Goal: Task Accomplishment & Management: Manage account settings

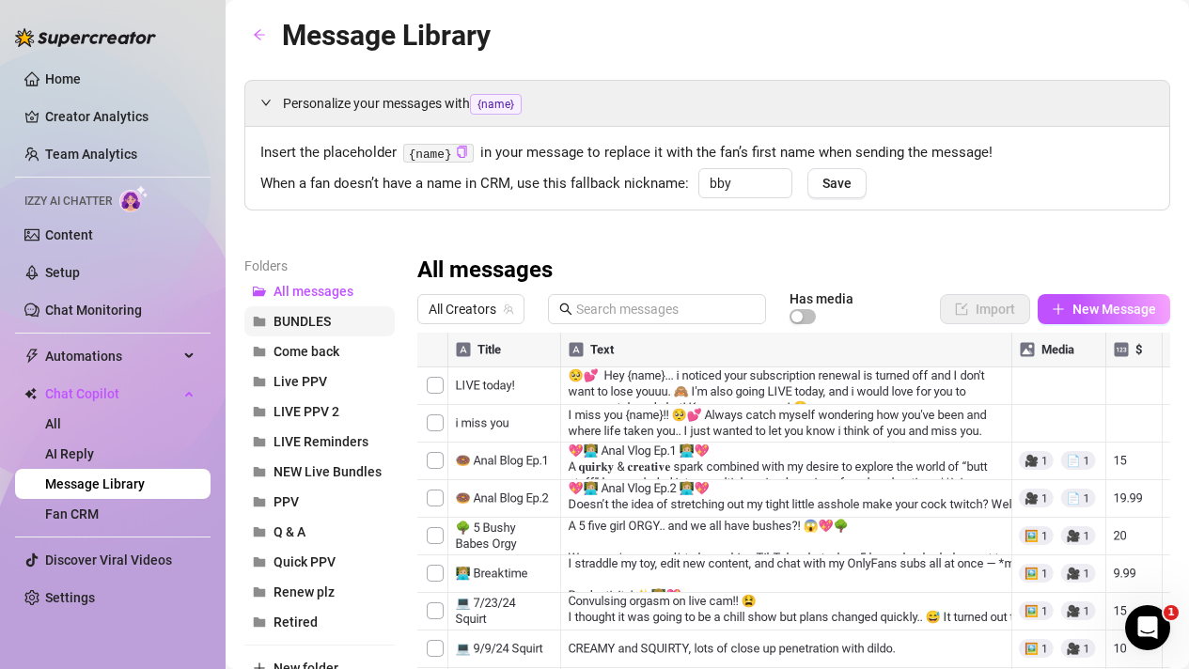
click at [297, 321] on span "BUNDLES" at bounding box center [302, 321] width 57 height 15
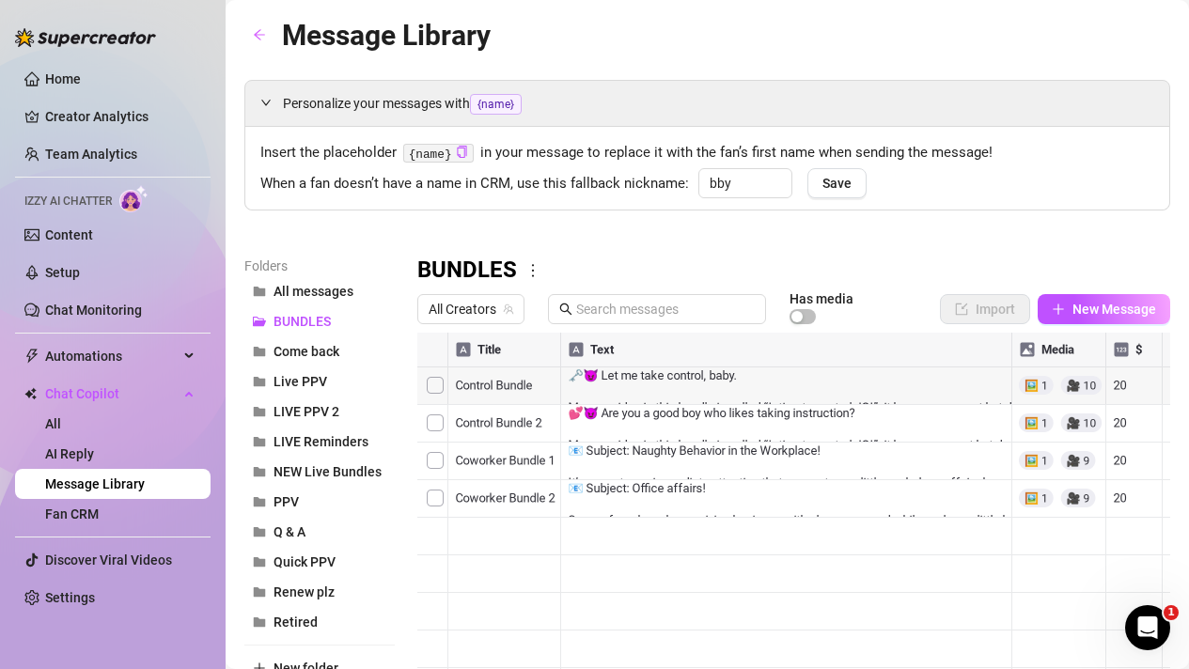
click at [1040, 386] on div at bounding box center [793, 542] width 753 height 419
click at [1036, 467] on div at bounding box center [793, 542] width 753 height 419
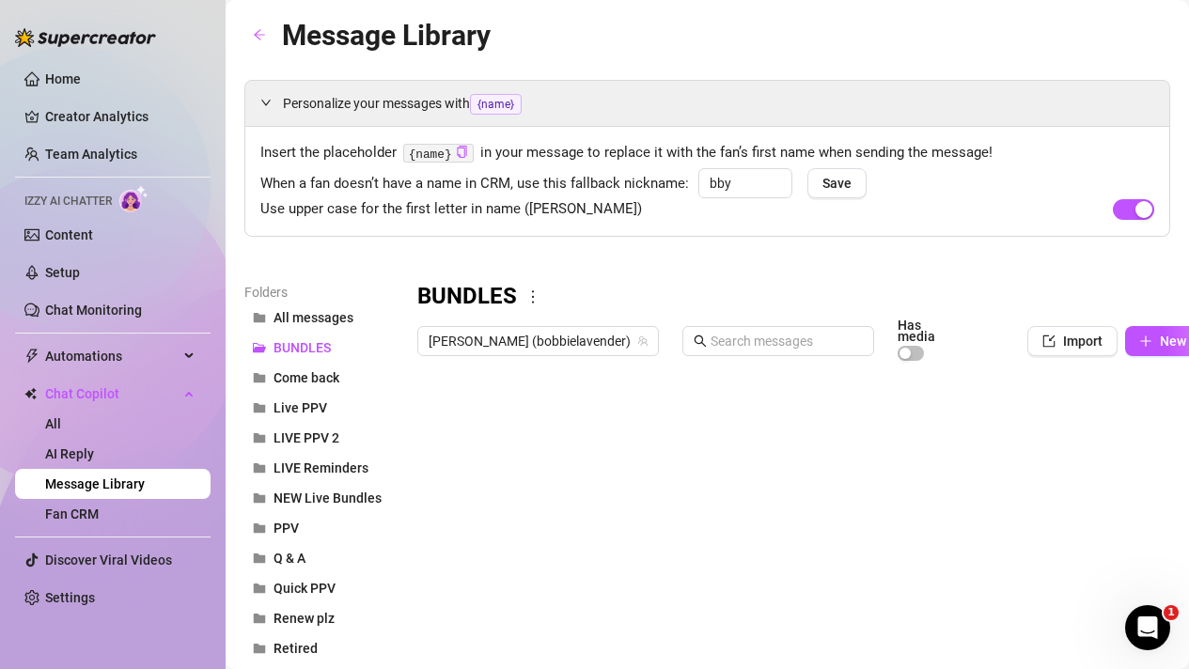
click at [432, 494] on div at bounding box center [807, 579] width 780 height 419
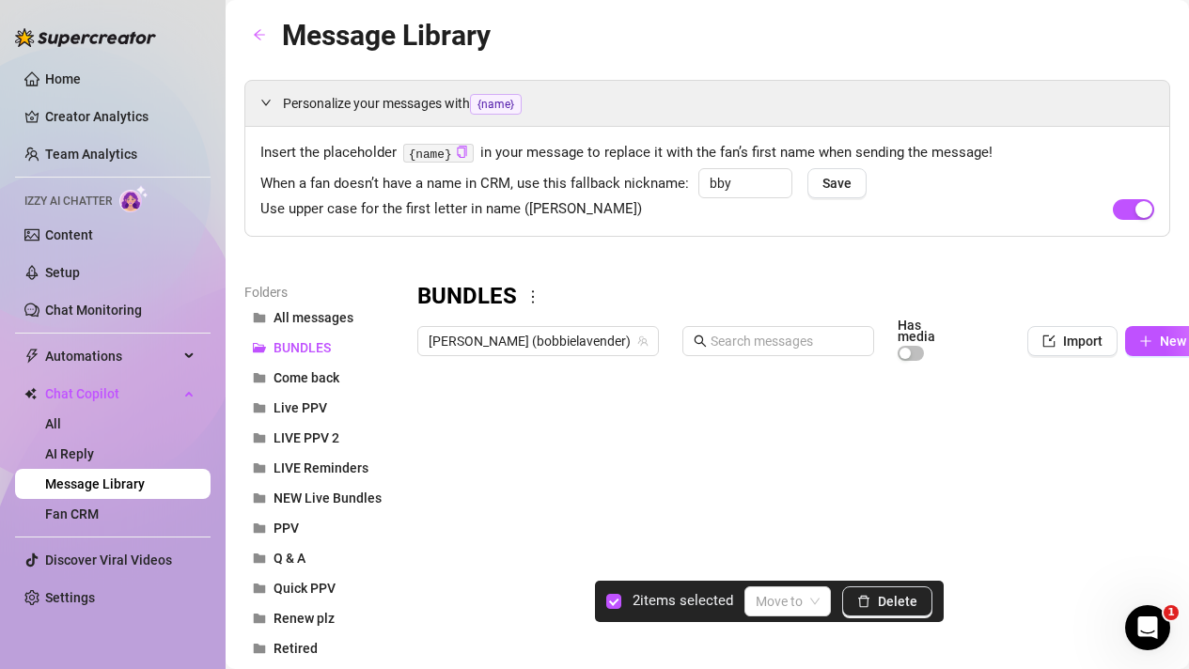
click at [435, 527] on div at bounding box center [807, 579] width 780 height 419
click at [908, 607] on span "Delete" at bounding box center [897, 601] width 39 height 15
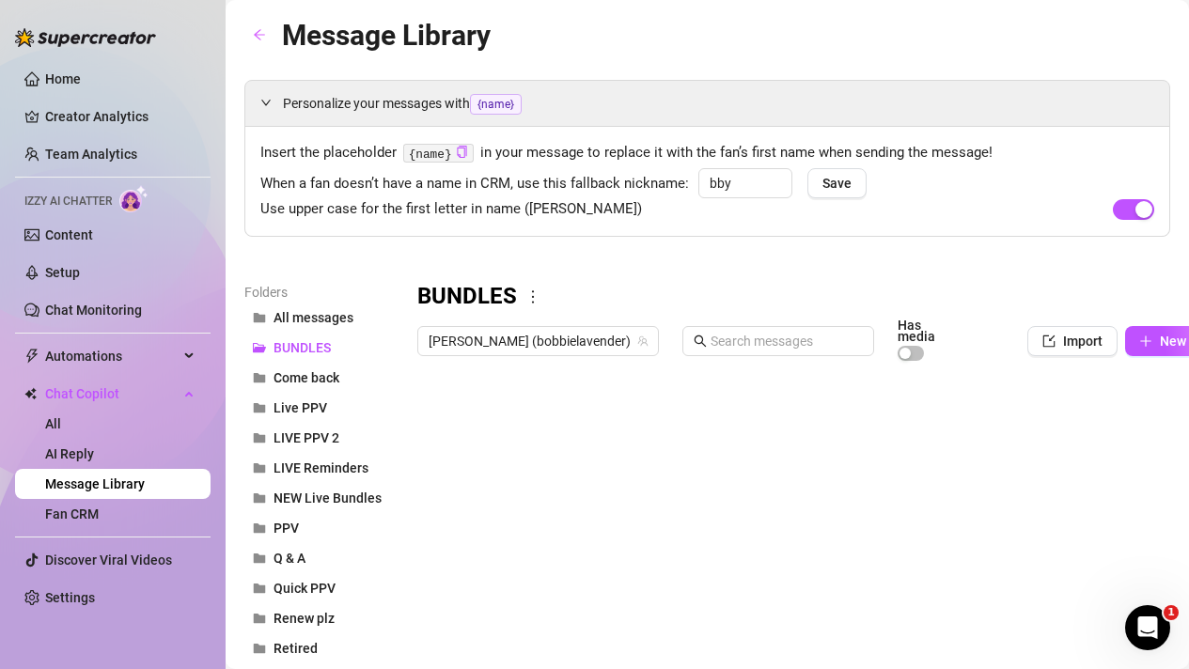
click at [543, 420] on div at bounding box center [807, 579] width 780 height 419
click at [543, 415] on div at bounding box center [807, 579] width 780 height 419
click at [542, 408] on textarea "Control Bundle" at bounding box center [505, 406] width 116 height 17
type textarea "Control Bundle 1"
click at [505, 493] on div at bounding box center [807, 579] width 780 height 419
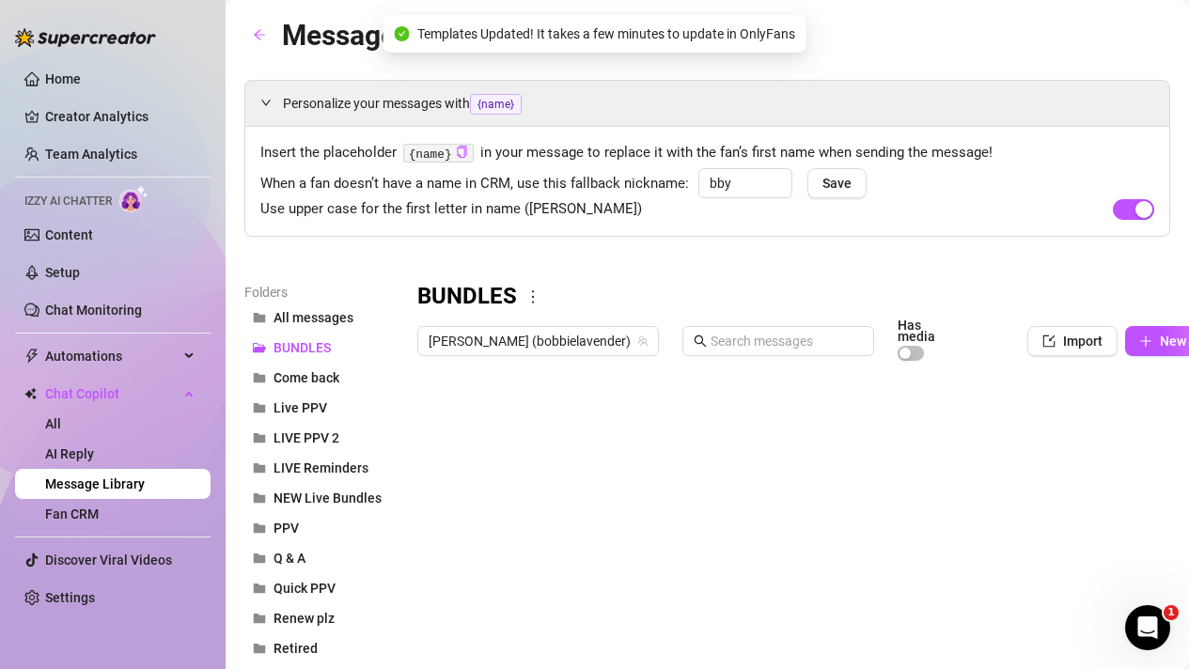
click at [505, 493] on div at bounding box center [807, 579] width 780 height 419
click at [469, 486] on textarea "Office Bundle (Op.1)" at bounding box center [505, 481] width 116 height 17
click at [552, 483] on textarea "Coworker Bundle (Op.1)" at bounding box center [510, 481] width 126 height 17
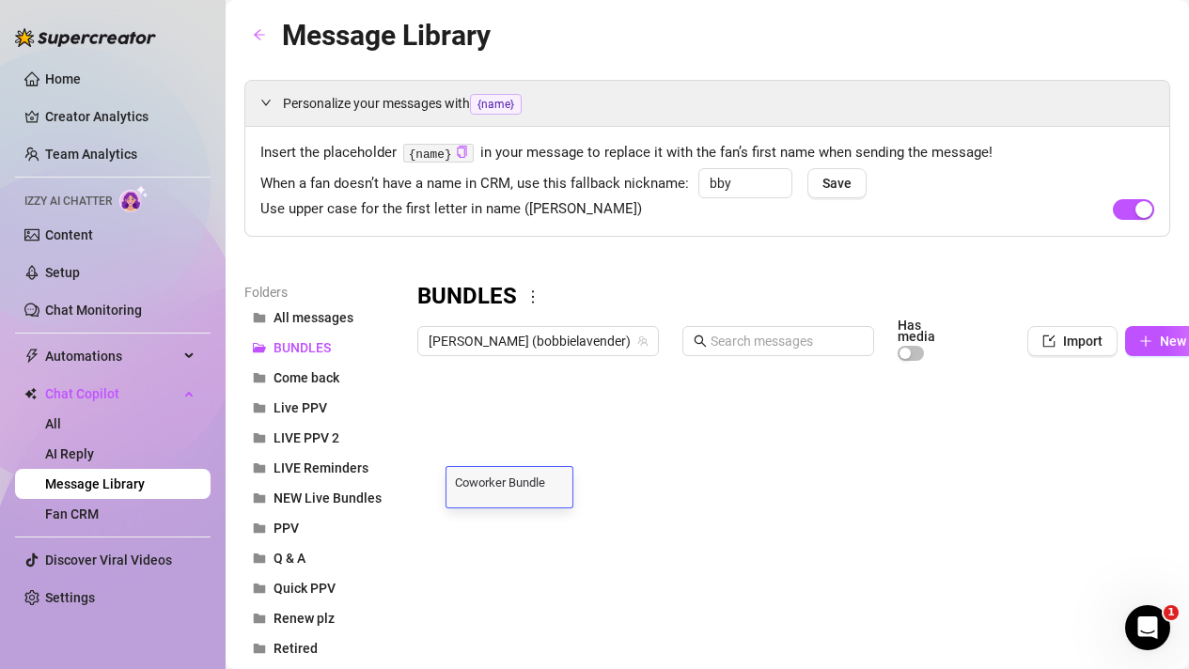
type textarea "Coworker Bundle 1(Op.1)"
click at [548, 485] on textarea "Coworker Bundle 1(Op.1)" at bounding box center [513, 481] width 133 height 17
type textarea "Coworker Bundle 1"
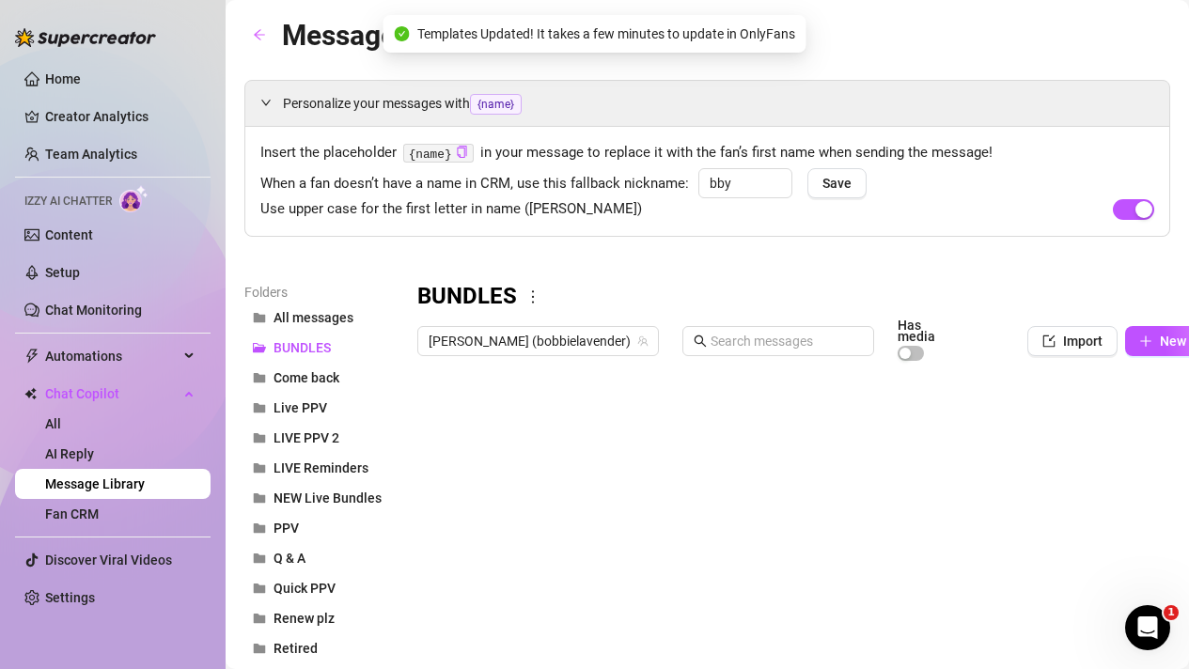
click at [481, 491] on div at bounding box center [807, 579] width 780 height 419
click at [477, 489] on div at bounding box center [807, 579] width 780 height 419
click at [472, 481] on textarea "Coworker Bundle 1" at bounding box center [505, 481] width 116 height 17
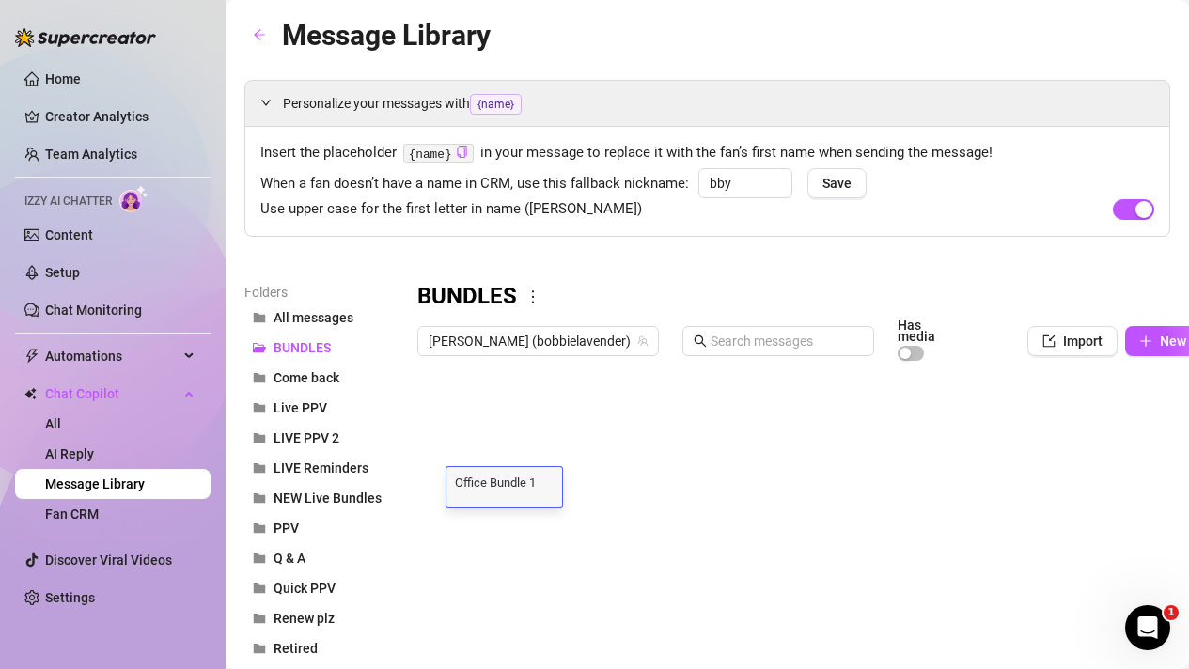
type textarea "Office Bundle 1"
click at [520, 528] on div at bounding box center [807, 579] width 780 height 419
click at [540, 522] on textarea "Office Bundle (Op.2)" at bounding box center [505, 518] width 116 height 17
type textarea "Office Bundle 2"
